Goal: Information Seeking & Learning: Check status

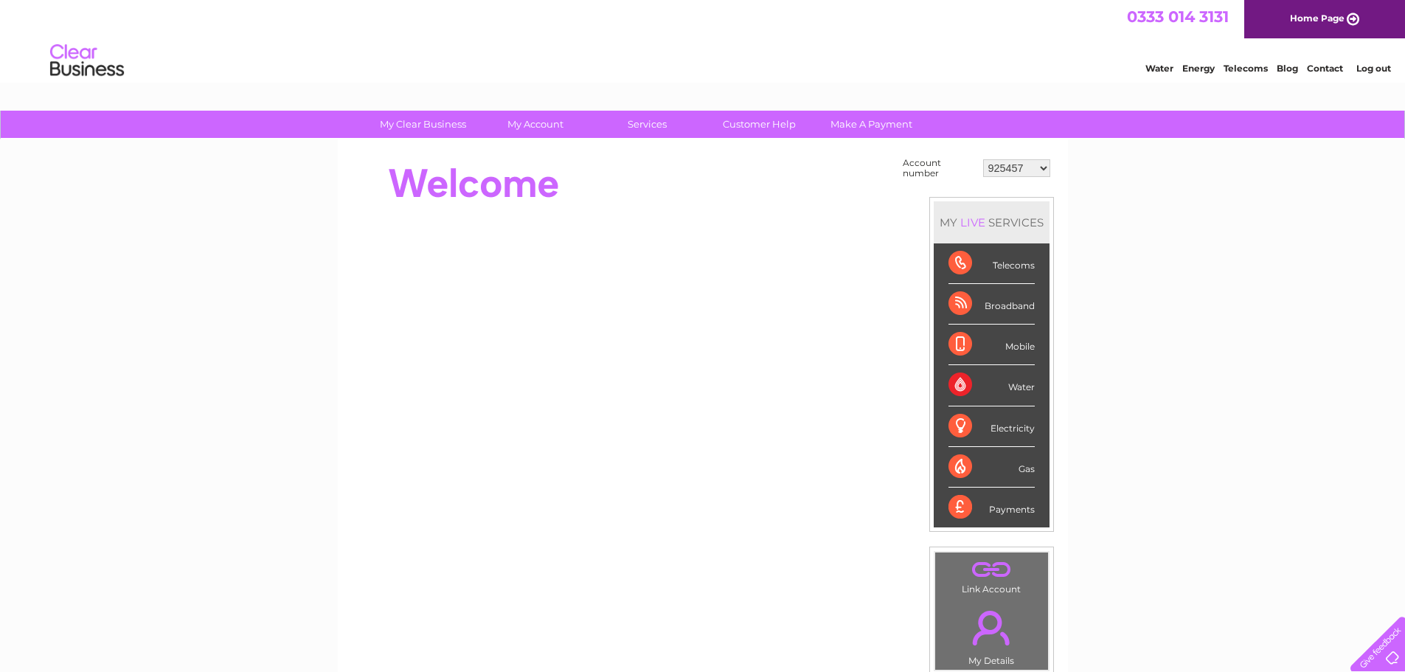
click at [1044, 168] on select "925457 1085821 1100026 1129225 1133979 1148922 1151331 30266220 30273880 303111…" at bounding box center [1016, 168] width 67 height 18
select select "30316538"
click at [983, 159] on select "925457 1085821 1100026 1129225 1133979 1148922 1151331 30266220 30273880 303111…" at bounding box center [1016, 168] width 67 height 18
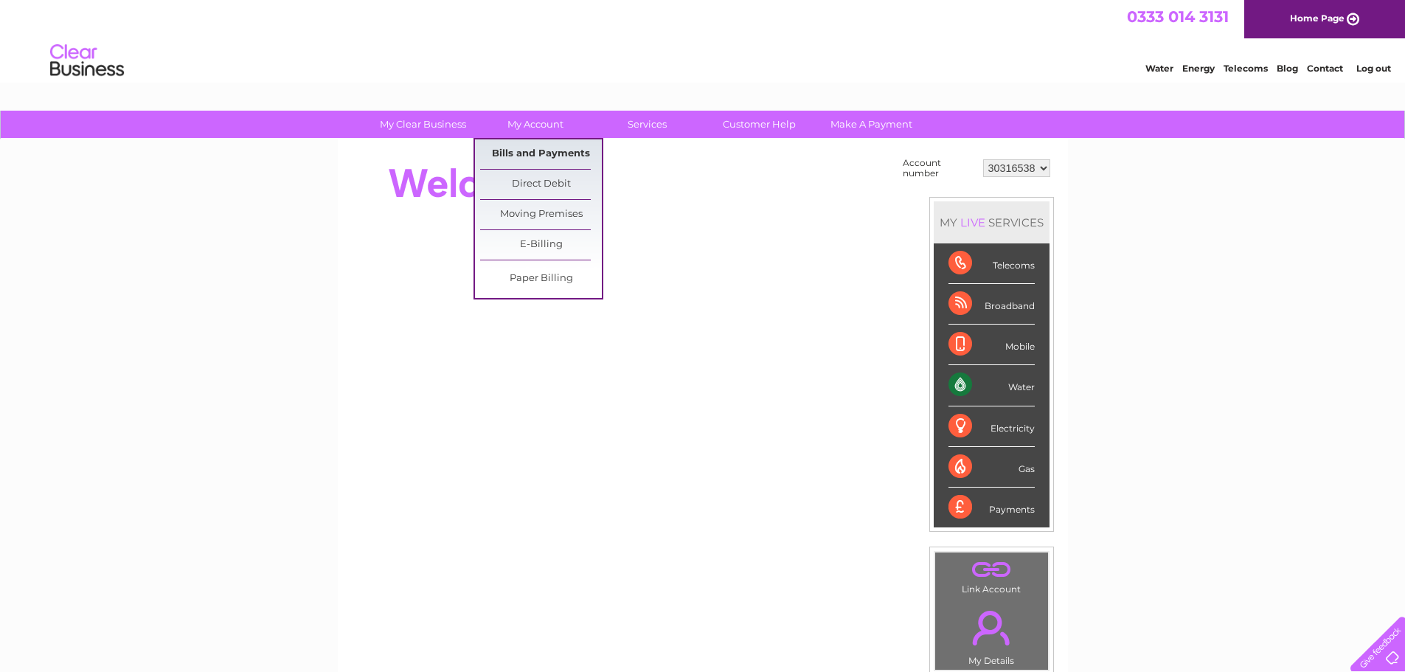
click at [532, 150] on link "Bills and Payments" at bounding box center [541, 154] width 122 height 30
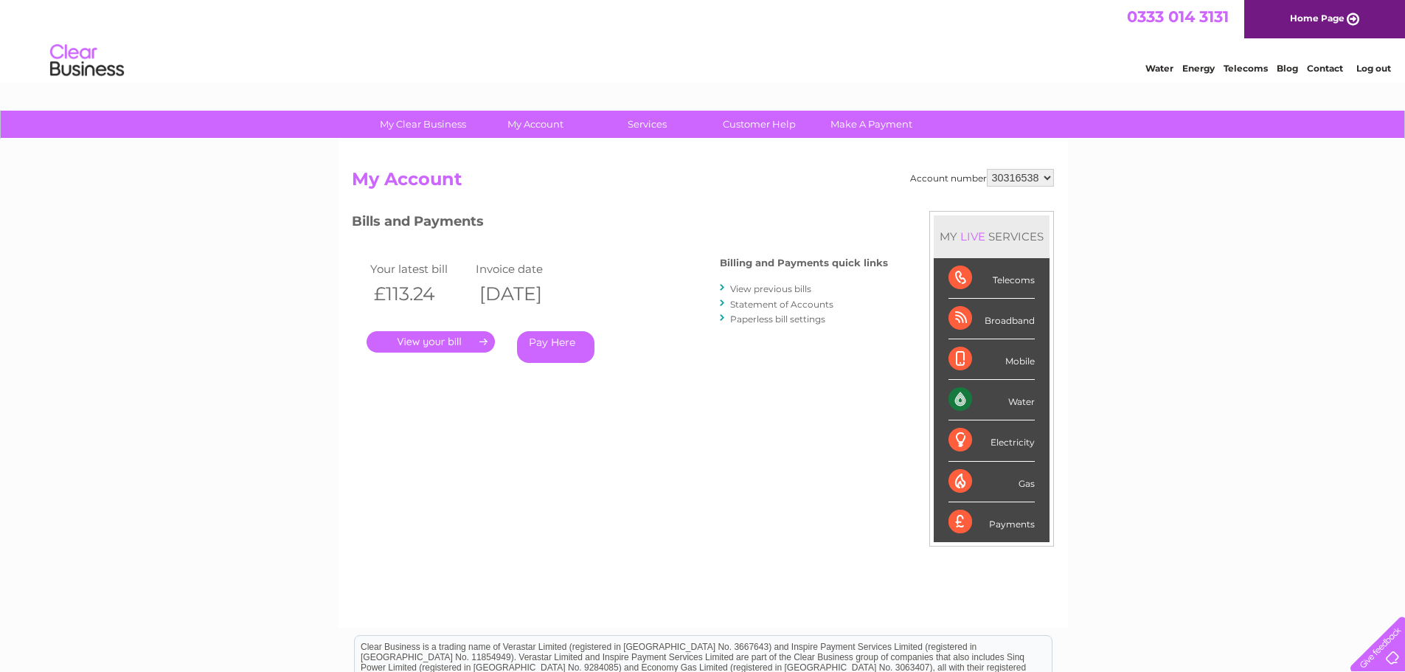
click at [471, 340] on link "." at bounding box center [431, 341] width 128 height 21
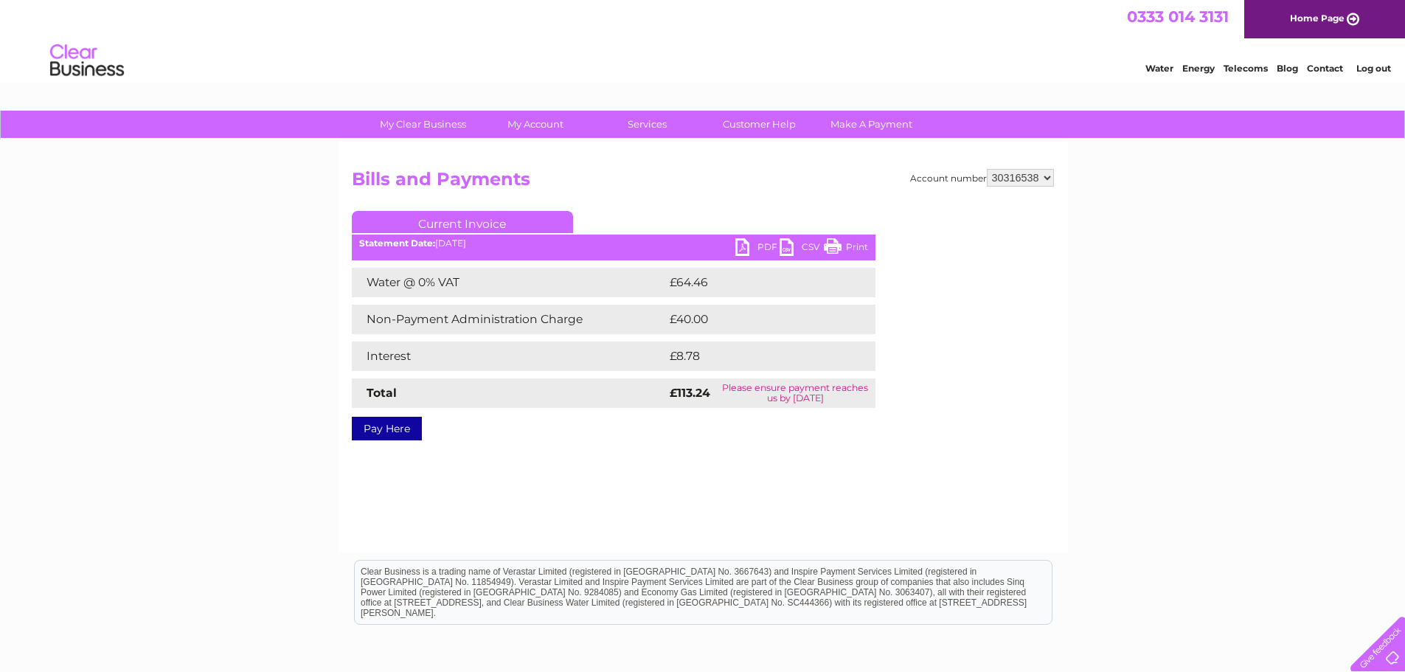
click at [750, 244] on link "PDF" at bounding box center [757, 248] width 44 height 21
click at [1047, 178] on select "925457 1085821 1100026 1129225 1133979 1148922 1151331 30266220 30273880 303111…" at bounding box center [1020, 178] width 67 height 18
select select "30316946"
click at [987, 169] on select "925457 1085821 1100026 1129225 1133979 1148922 1151331 30266220 30273880 303111…" at bounding box center [1020, 178] width 67 height 18
click at [406, 429] on link "Pay Here" at bounding box center [387, 429] width 70 height 24
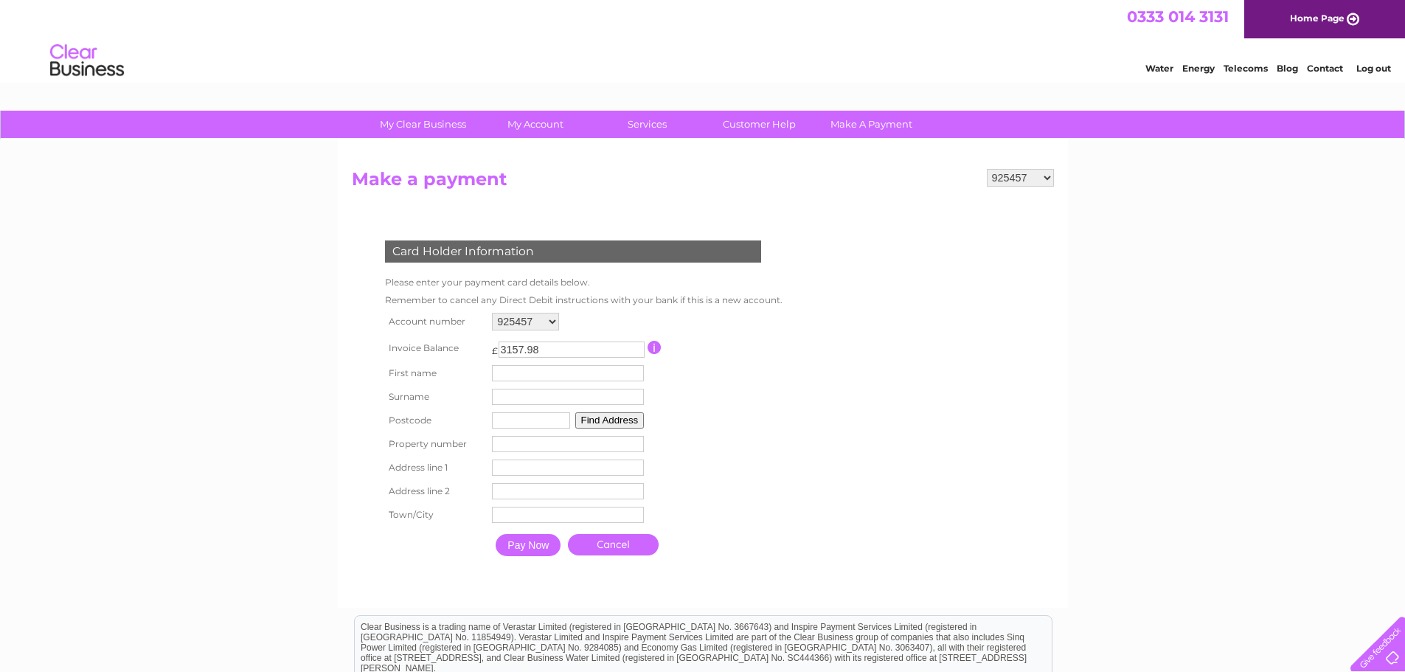
click at [1046, 175] on select "925457 1085821 1100026 1129225 1133979 1148922 1151331 30266220 30273880 303111…" at bounding box center [1020, 178] width 67 height 18
select select "30316946"
click at [987, 169] on select "925457 1085821 1100026 1129225 1133979 1148922 1151331 30266220 30273880 303111…" at bounding box center [1020, 178] width 67 height 18
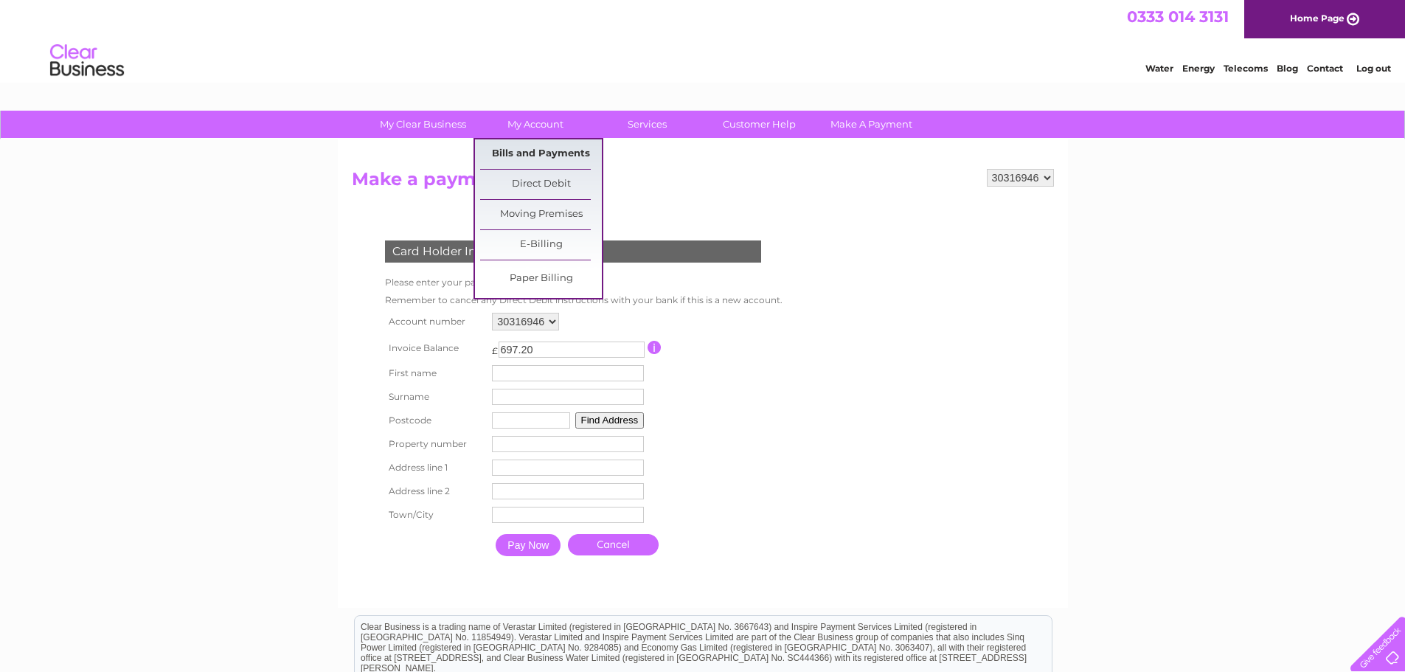
click at [548, 157] on link "Bills and Payments" at bounding box center [541, 154] width 122 height 30
click at [548, 156] on link "Bills and Payments" at bounding box center [541, 154] width 122 height 30
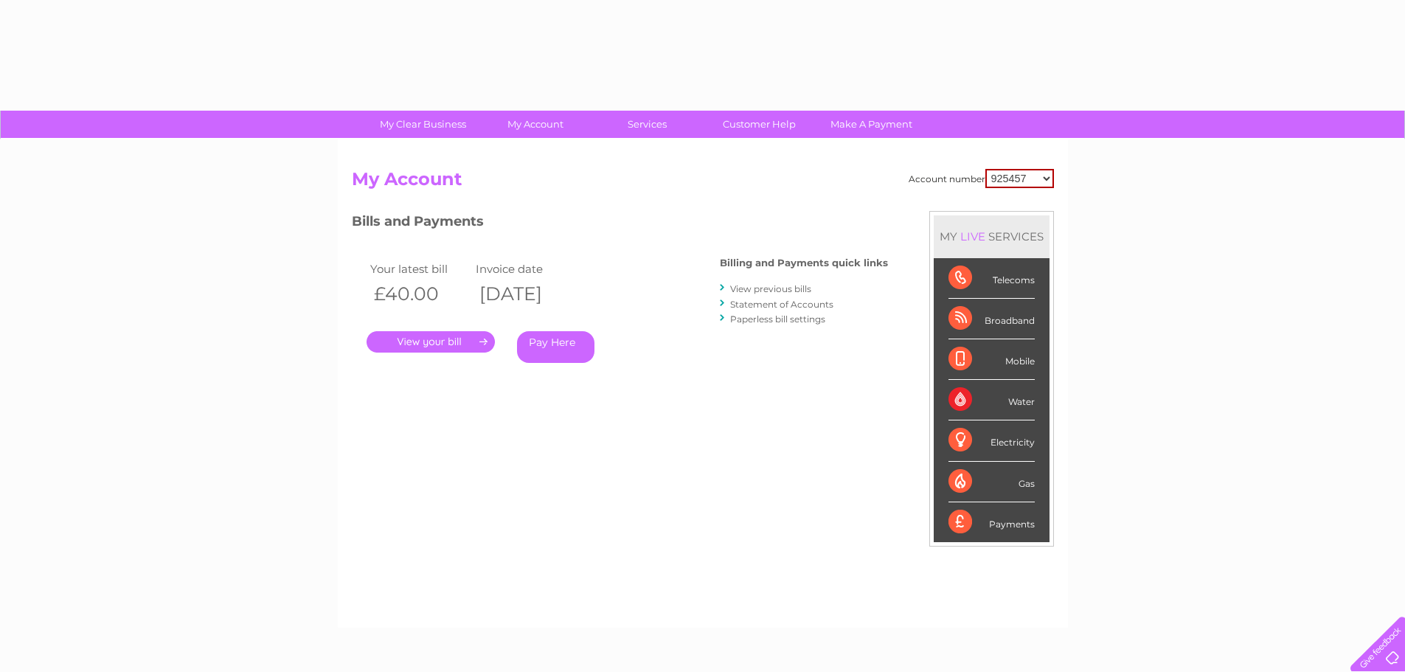
click at [1045, 175] on select "925457 1085821 1100026 1129225 1133979 1148922 1151331 30266220 30273880 303111…" at bounding box center [1019, 178] width 69 height 19
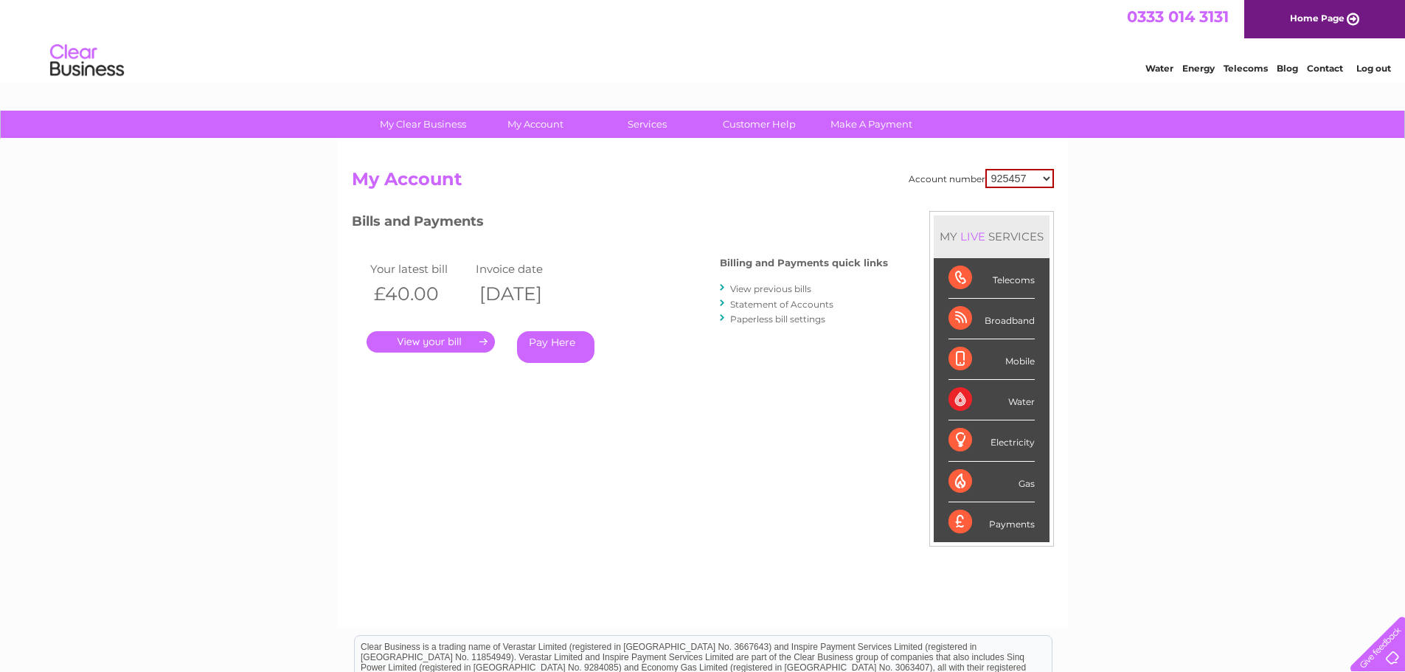
select select "30316946"
click at [985, 169] on select "925457 1085821 1100026 1129225 1133979 1148922 1151331 30266220 30273880 303111…" at bounding box center [1019, 178] width 69 height 19
click at [477, 339] on link "." at bounding box center [431, 341] width 128 height 21
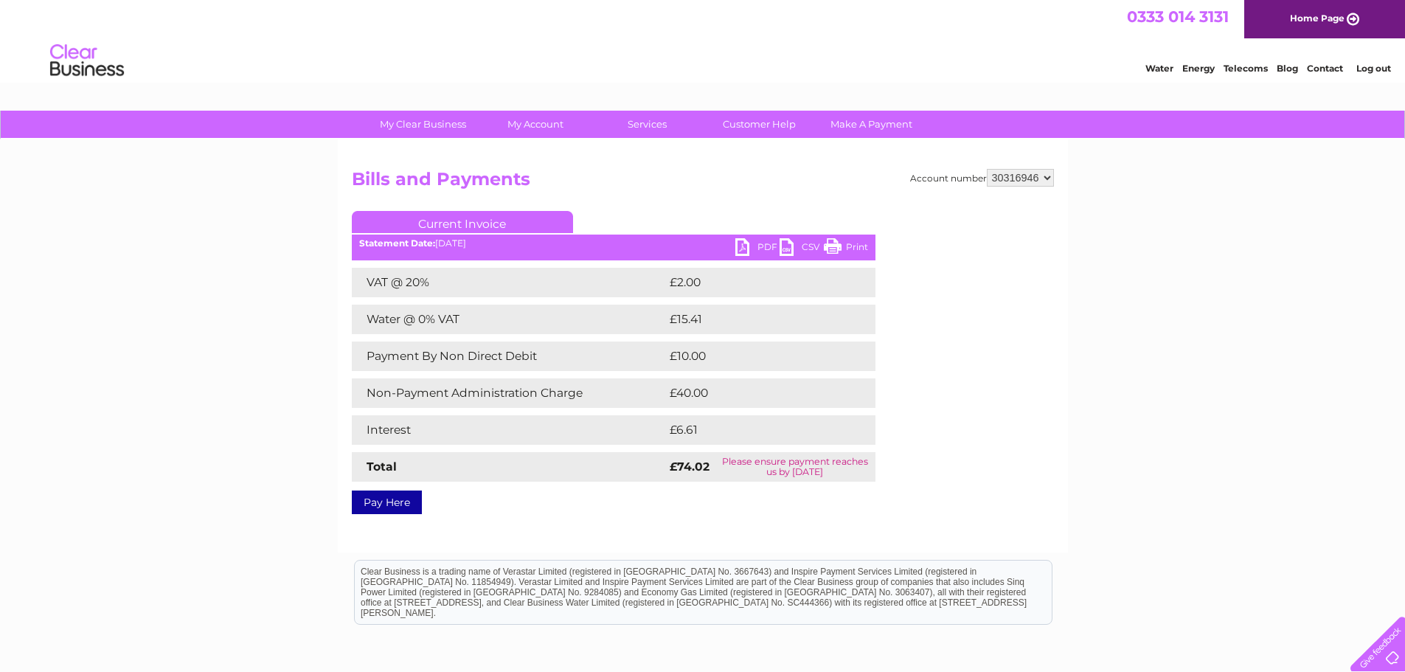
click at [756, 247] on link "PDF" at bounding box center [757, 248] width 44 height 21
click at [1047, 174] on select "925457 1085821 1100026 1129225 1133979 1148922 1151331 30266220 30273880 303111…" at bounding box center [1020, 178] width 67 height 18
select select "1129225"
click at [987, 169] on select "925457 1085821 1100026 1129225 1133979 1148922 1151331 30266220 30273880 303111…" at bounding box center [1020, 178] width 67 height 18
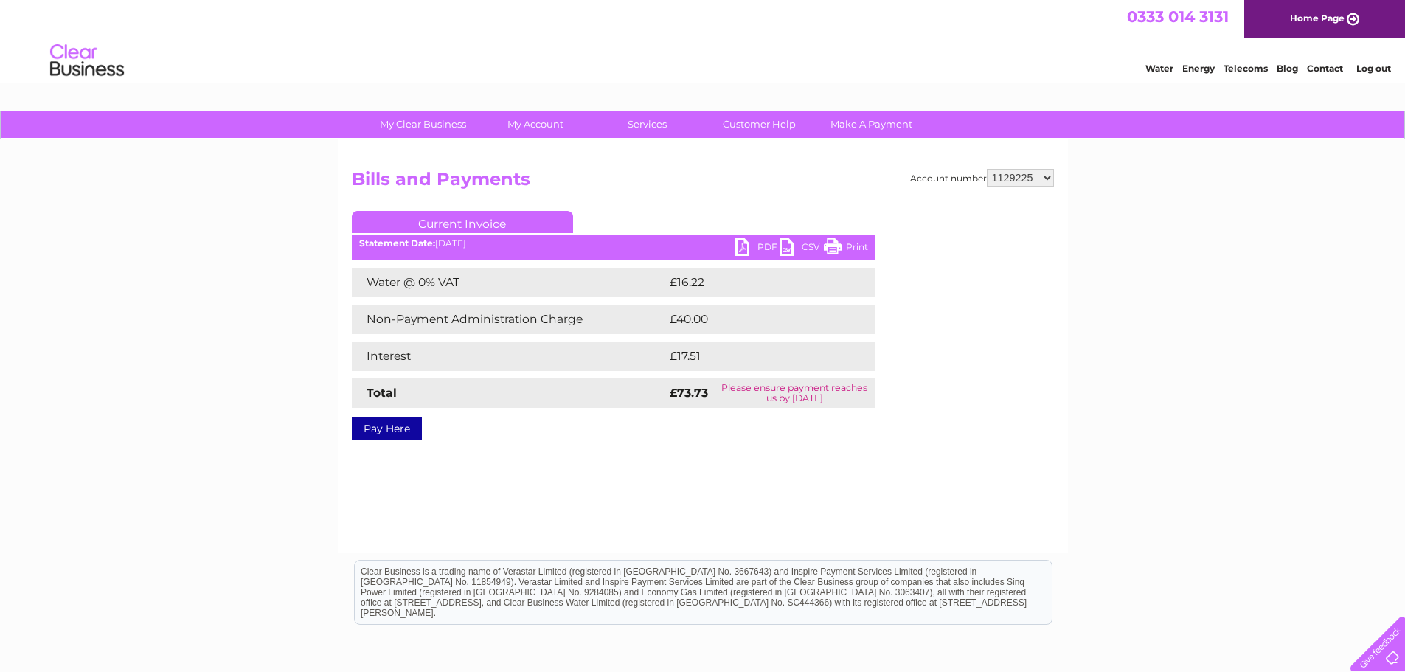
click at [739, 246] on link "PDF" at bounding box center [757, 248] width 44 height 21
click at [1049, 176] on select "925457 1085821 1100026 1129225 1133979 1148922 1151331 30266220 30273880 303111…" at bounding box center [1020, 178] width 67 height 18
select select "1133979"
click at [987, 169] on select "925457 1085821 1100026 1129225 1133979 1148922 1151331 30266220 30273880 303111…" at bounding box center [1020, 178] width 67 height 18
click at [759, 245] on link "PDF" at bounding box center [757, 248] width 44 height 21
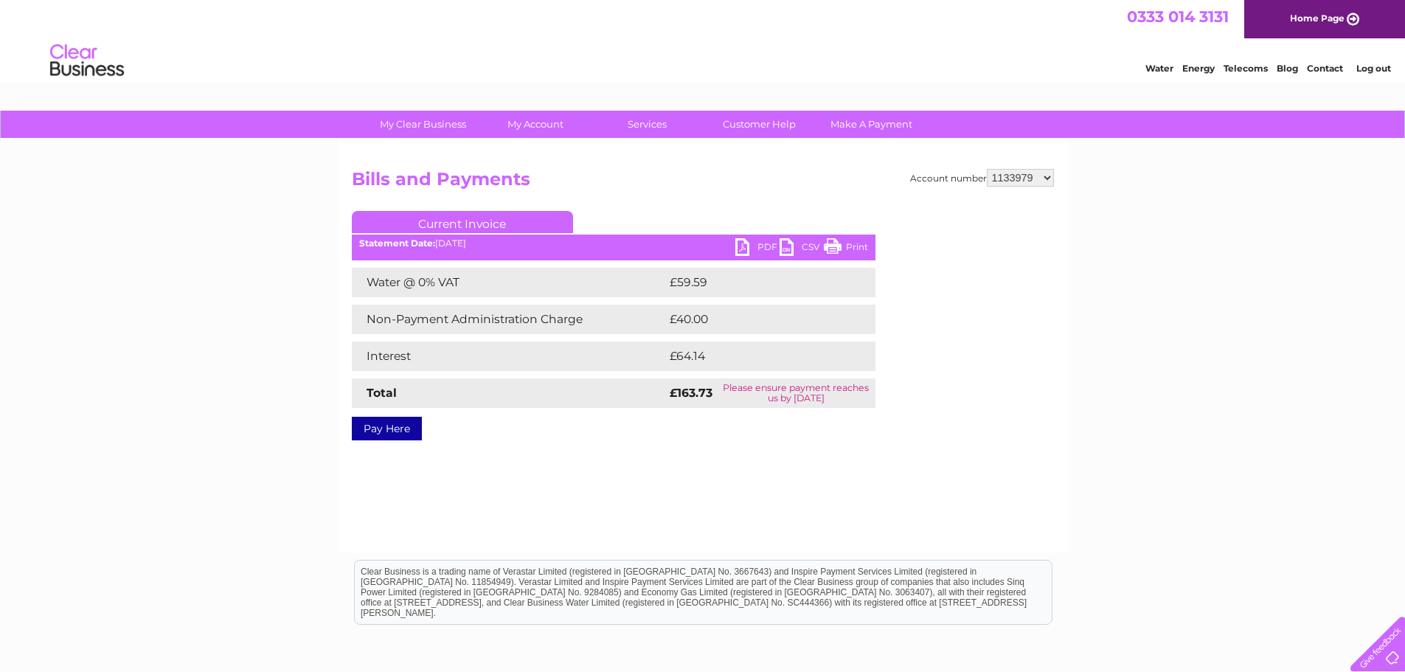
click at [1050, 177] on select "925457 1085821 1100026 1129225 1133979 1148922 1151331 30266220 30273880 303111…" at bounding box center [1020, 178] width 67 height 18
select select "30316946"
click at [987, 169] on select "925457 1085821 1100026 1129225 1133979 1148922 1151331 30266220 30273880 303111…" at bounding box center [1020, 178] width 67 height 18
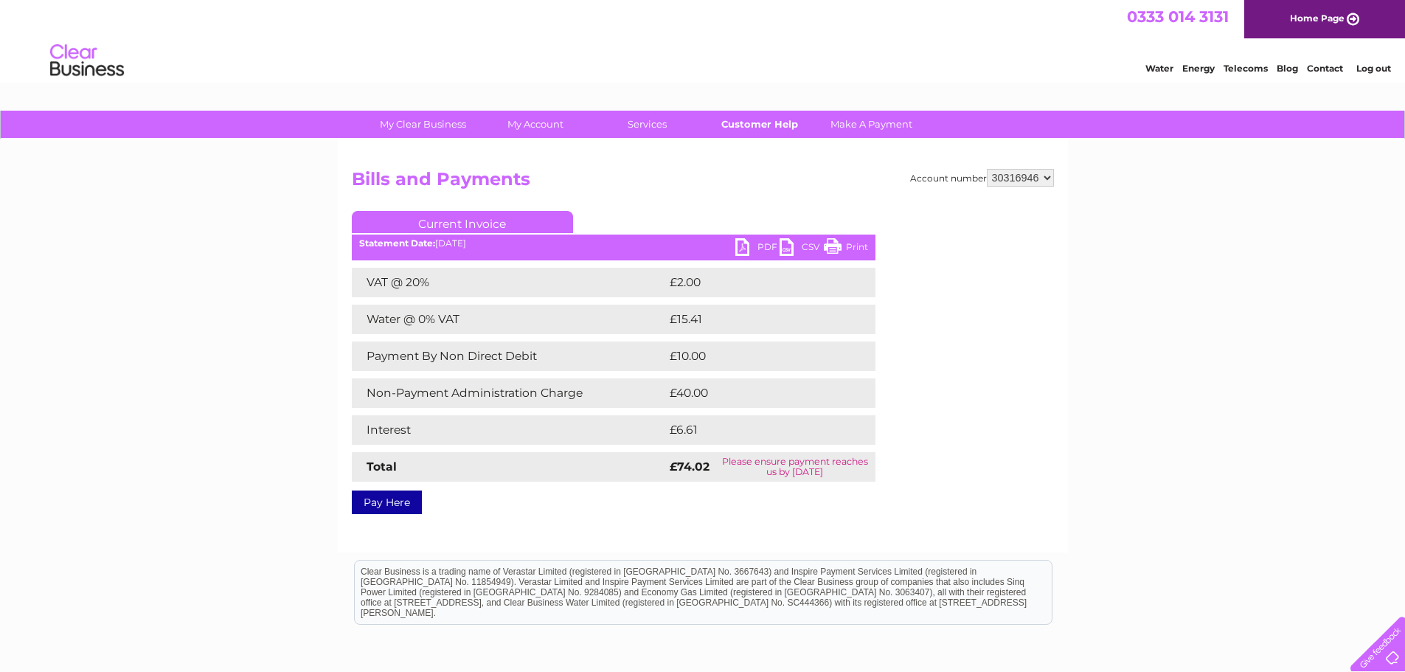
click at [752, 123] on link "Customer Help" at bounding box center [759, 124] width 122 height 27
